Goal: Transaction & Acquisition: Purchase product/service

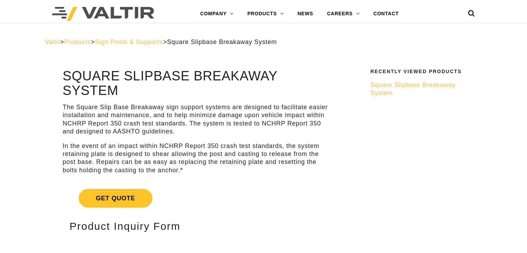
select select "********"
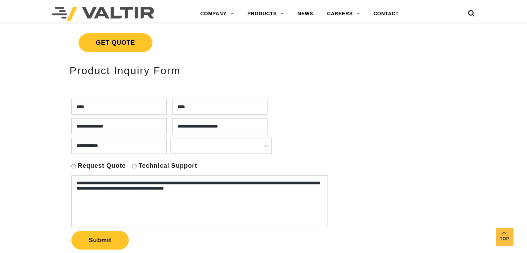
scroll to position [145, 0]
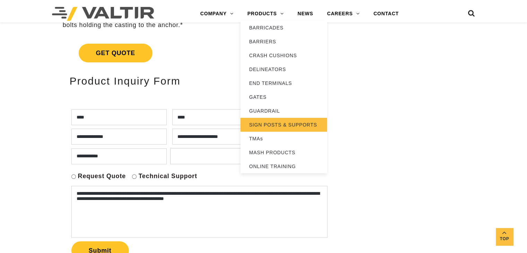
click at [264, 126] on link "SIGN POSTS & SUPPORTS" at bounding box center [283, 125] width 87 height 14
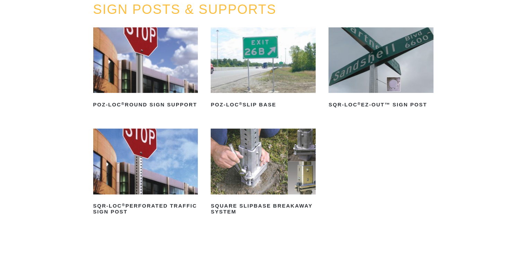
scroll to position [69, 0]
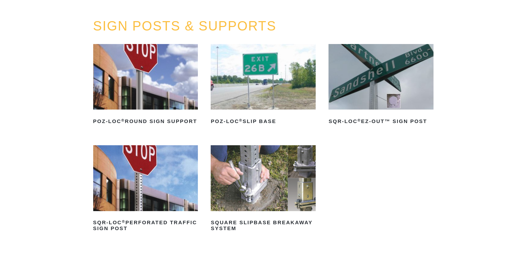
click at [256, 187] on img at bounding box center [262, 177] width 105 height 65
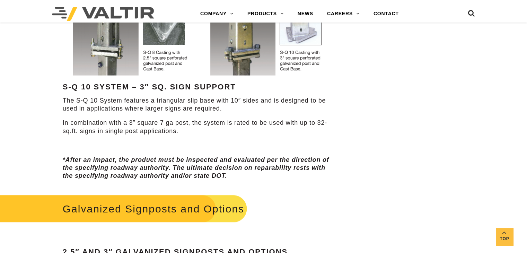
scroll to position [485, 0]
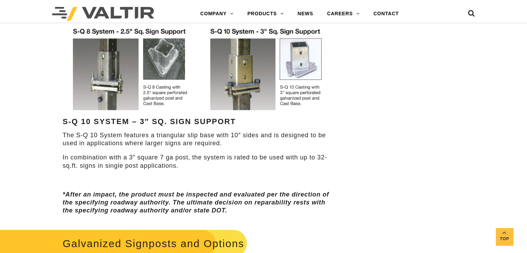
drag, startPoint x: 255, startPoint y: 192, endPoint x: 221, endPoint y: 165, distance: 43.8
click at [221, 165] on p "In combination with a 3″ square 7 ga post, the system is rated to be used with …" at bounding box center [198, 161] width 270 height 16
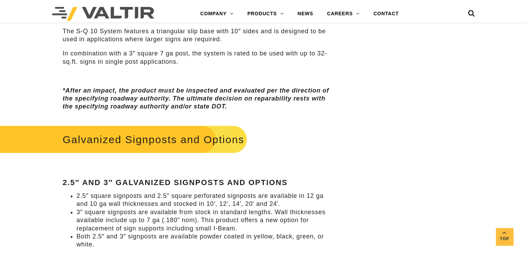
scroll to position [623, 0]
